Goal: Transaction & Acquisition: Purchase product/service

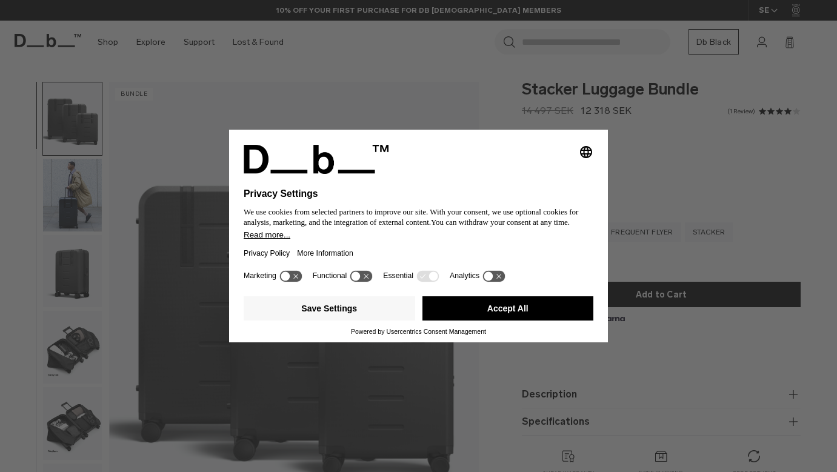
click at [484, 316] on button "Accept All" at bounding box center [507, 308] width 171 height 24
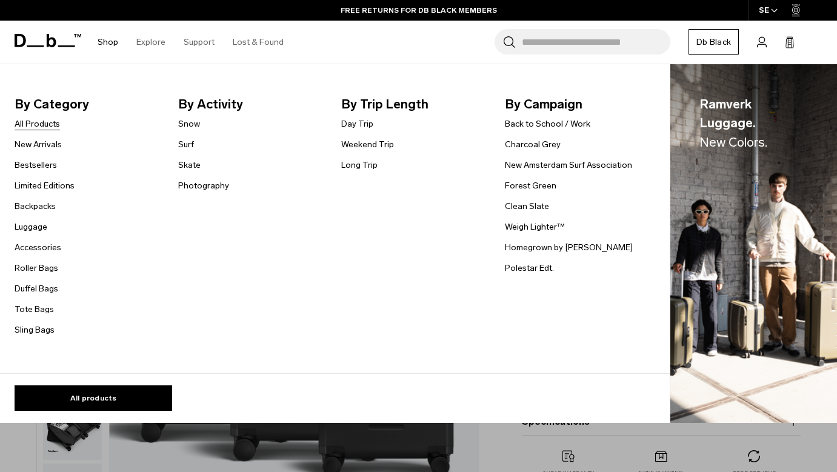
click at [52, 122] on link "All Products" at bounding box center [37, 124] width 45 height 13
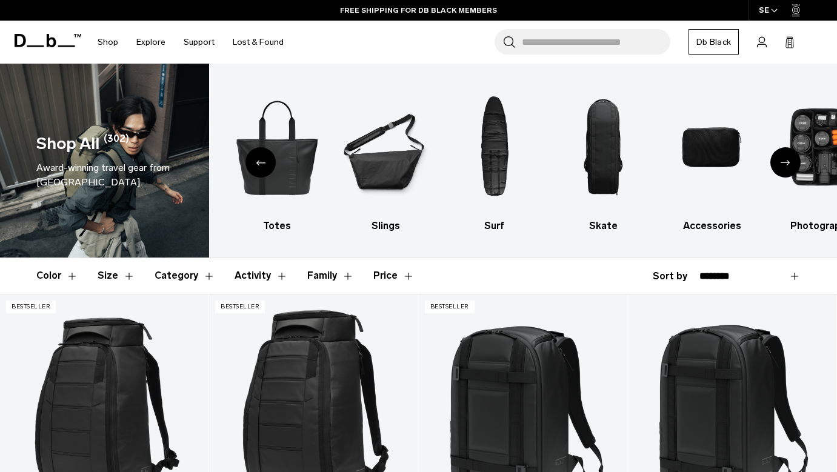
click at [783, 158] on div "Next slide" at bounding box center [785, 162] width 30 height 30
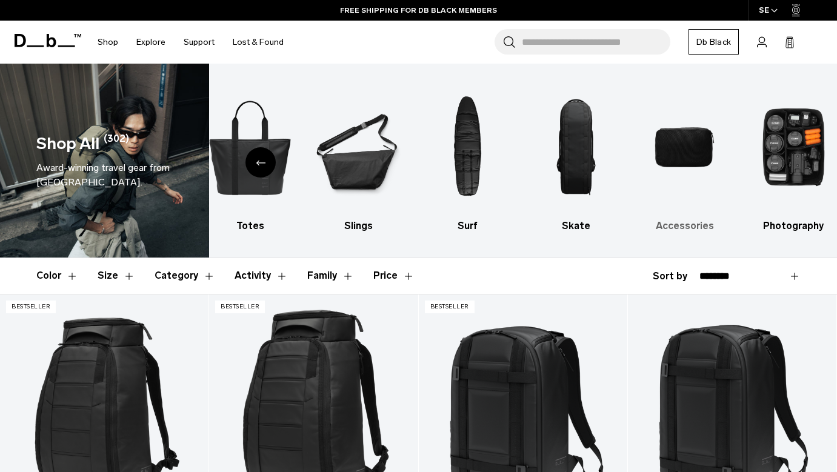
click at [690, 139] on img "9 / 10" at bounding box center [684, 147] width 87 height 131
